Goal: Navigation & Orientation: Find specific page/section

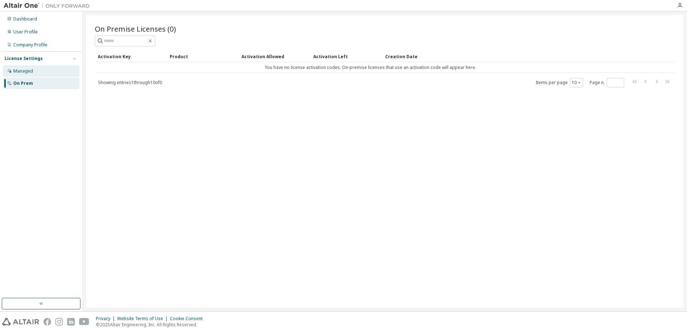
click at [28, 70] on div "Managed" at bounding box center [23, 71] width 20 height 6
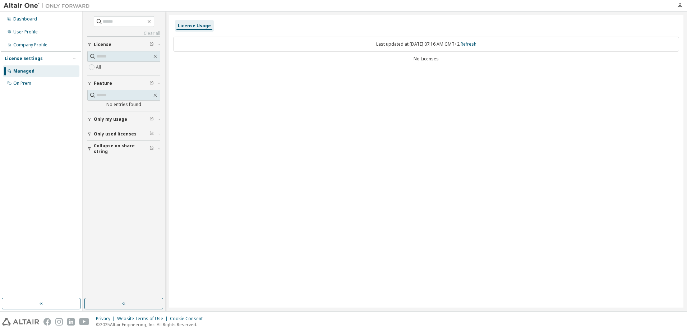
click at [101, 66] on label "All" at bounding box center [99, 67] width 6 height 9
click at [194, 27] on div "License Usage" at bounding box center [194, 26] width 33 height 6
click at [23, 22] on div "Dashboard" at bounding box center [25, 19] width 24 height 6
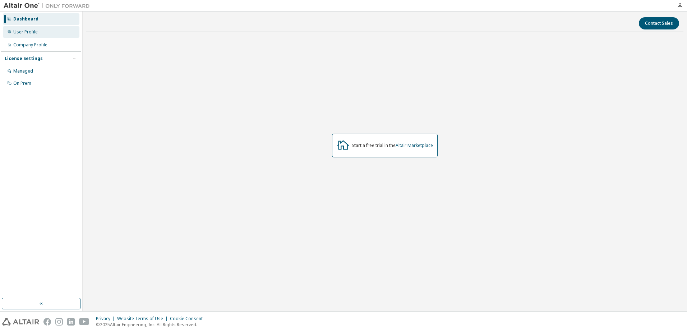
click at [29, 32] on div "User Profile" at bounding box center [25, 32] width 24 height 6
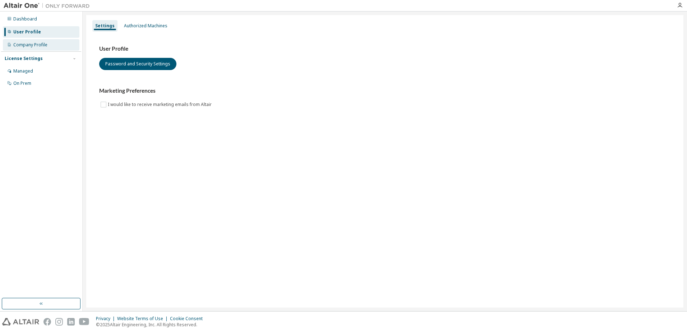
click at [40, 42] on div "Company Profile" at bounding box center [30, 45] width 34 height 6
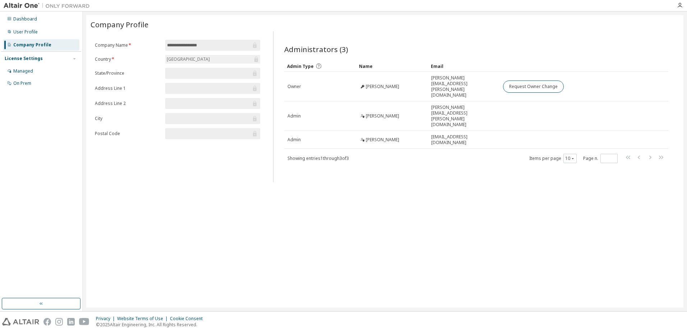
click at [25, 59] on div "License Settings" at bounding box center [24, 59] width 38 height 6
click at [25, 70] on div "Managed" at bounding box center [23, 71] width 20 height 6
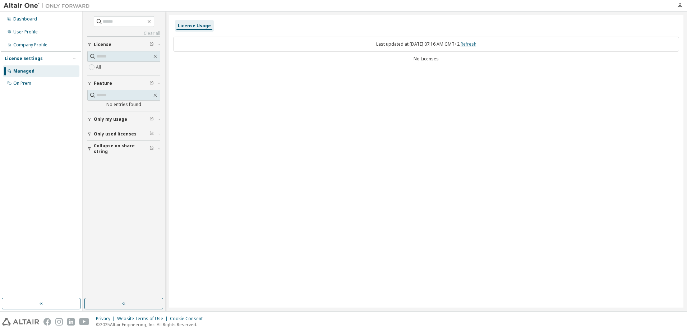
click at [476, 44] on link "Refresh" at bounding box center [468, 44] width 16 height 6
